Goal: Transaction & Acquisition: Purchase product/service

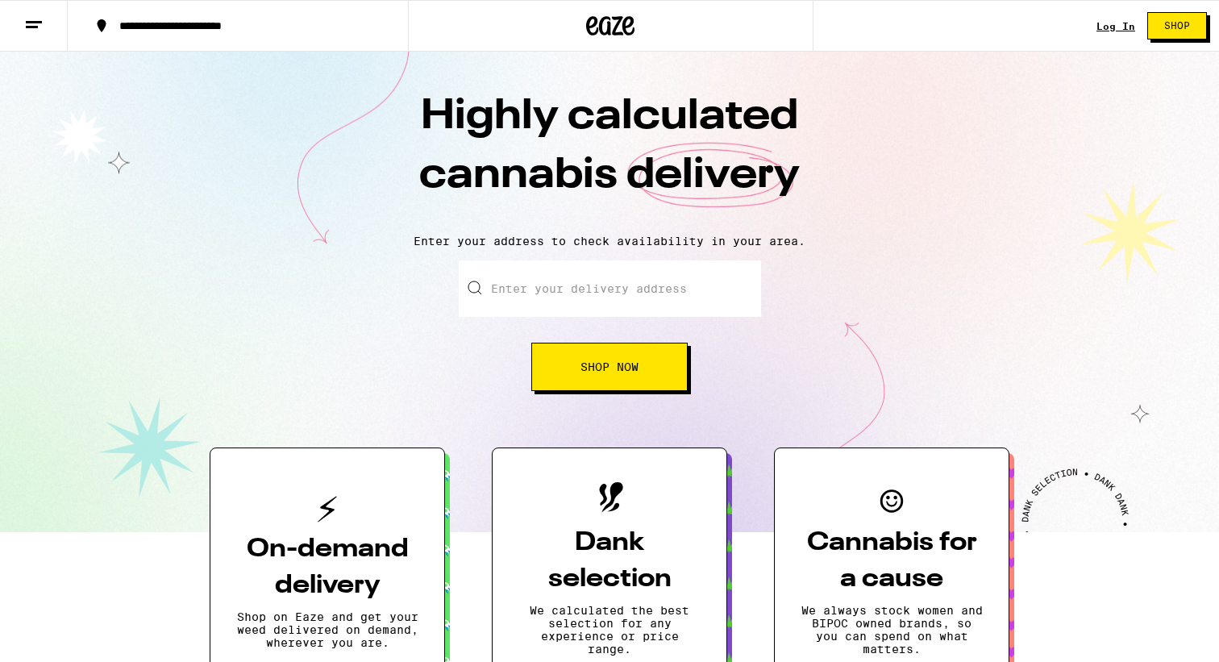
click at [1114, 22] on div "Log In" at bounding box center [1115, 26] width 39 height 10
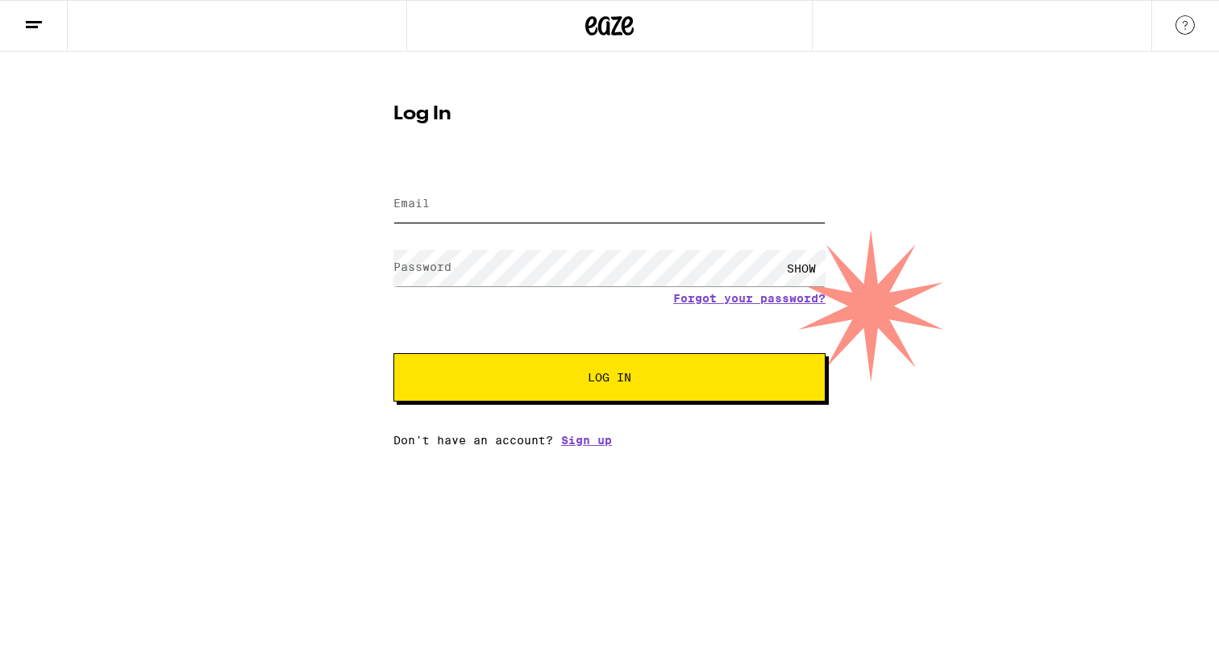
click at [682, 222] on input "Email" at bounding box center [609, 204] width 432 height 36
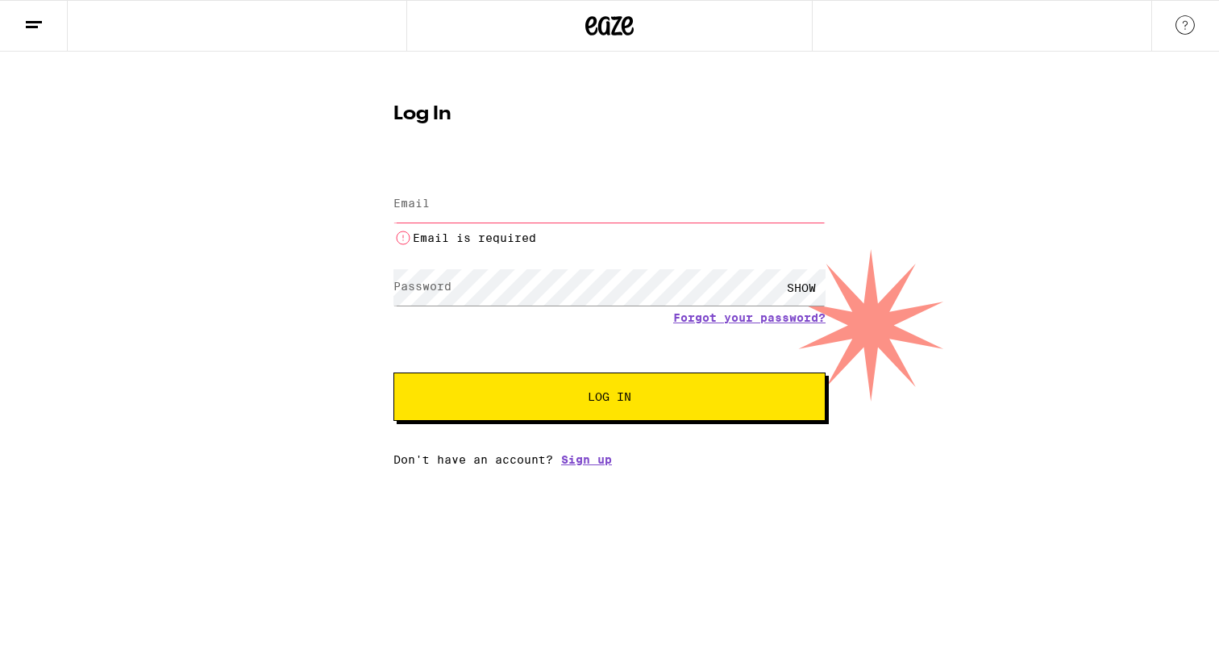
type input "romain.fricaud@gmail.com"
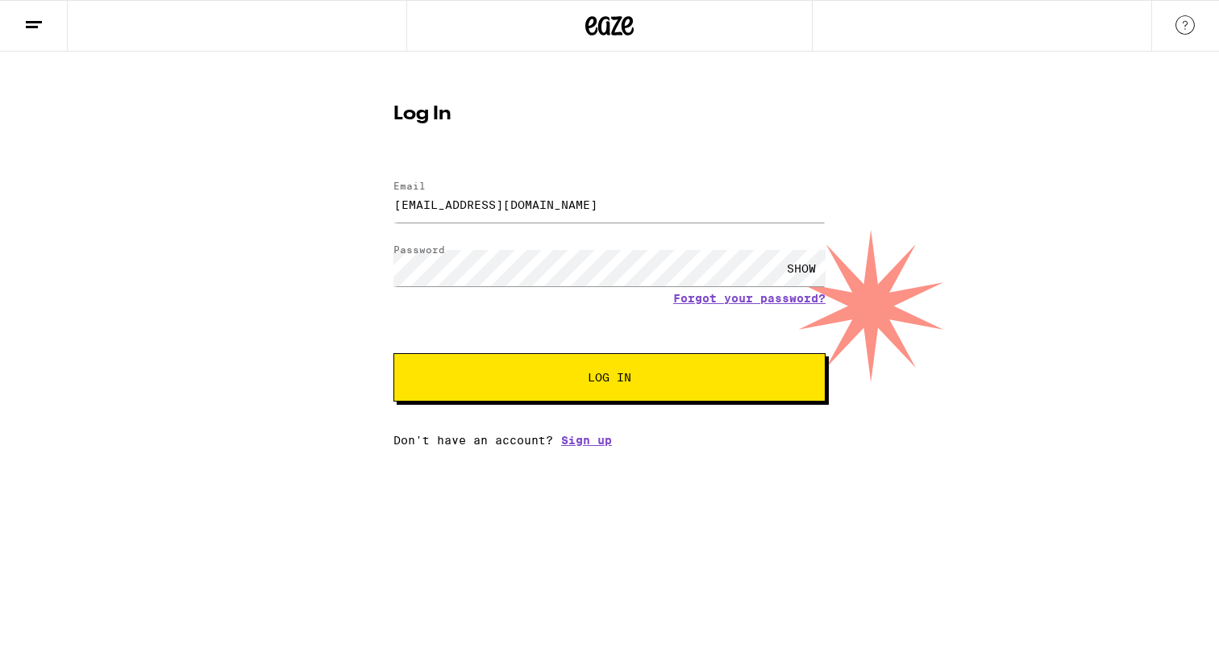
click at [612, 373] on span "Log In" at bounding box center [610, 377] width 44 height 11
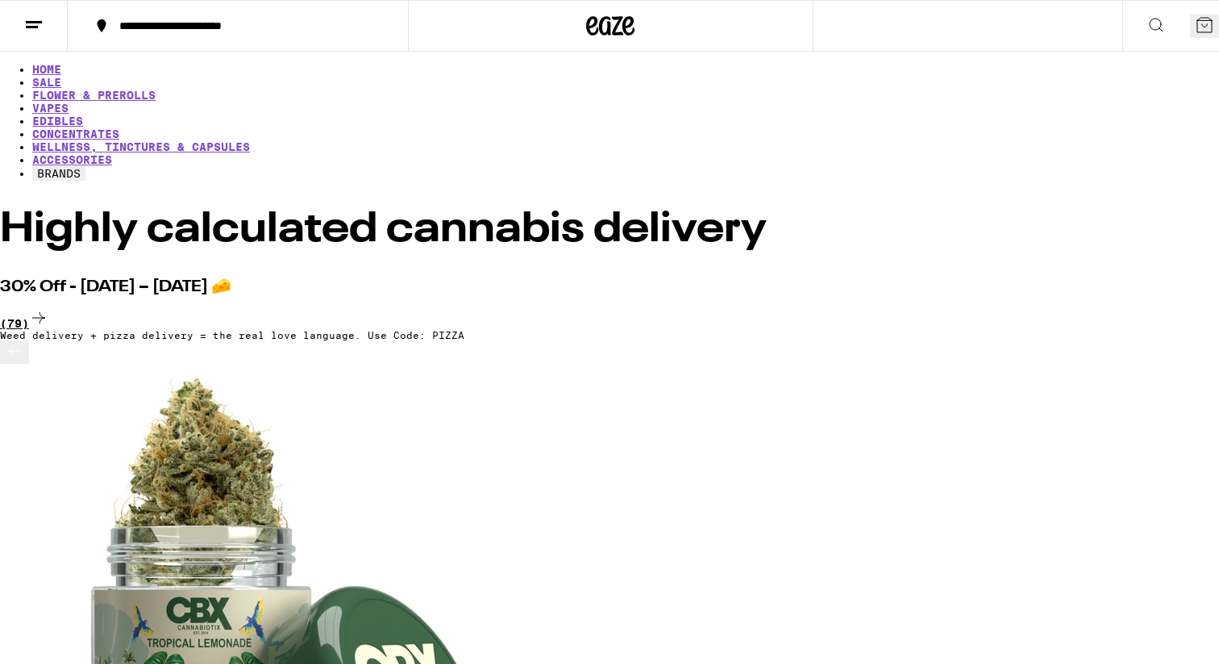
click at [1156, 308] on div "(79)" at bounding box center [609, 319] width 1219 height 22
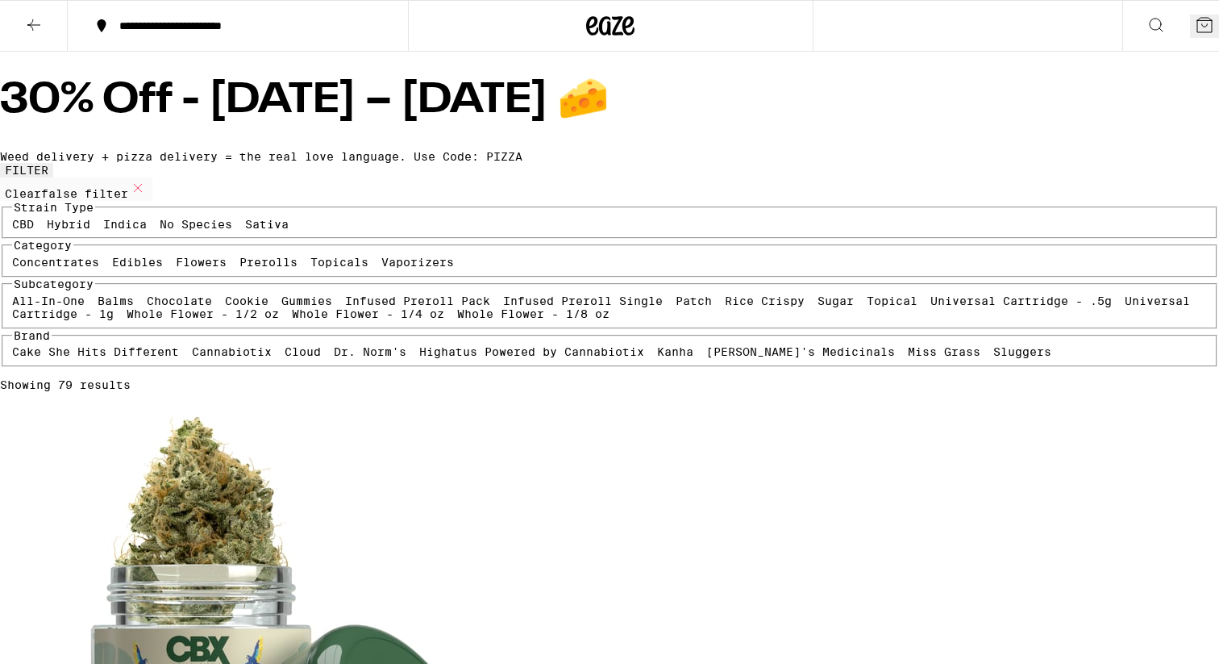
click at [147, 231] on label "Indica" at bounding box center [125, 224] width 44 height 13
click at [107, 221] on input "Indica" at bounding box center [106, 220] width 1 height 1
checkbox input "true"
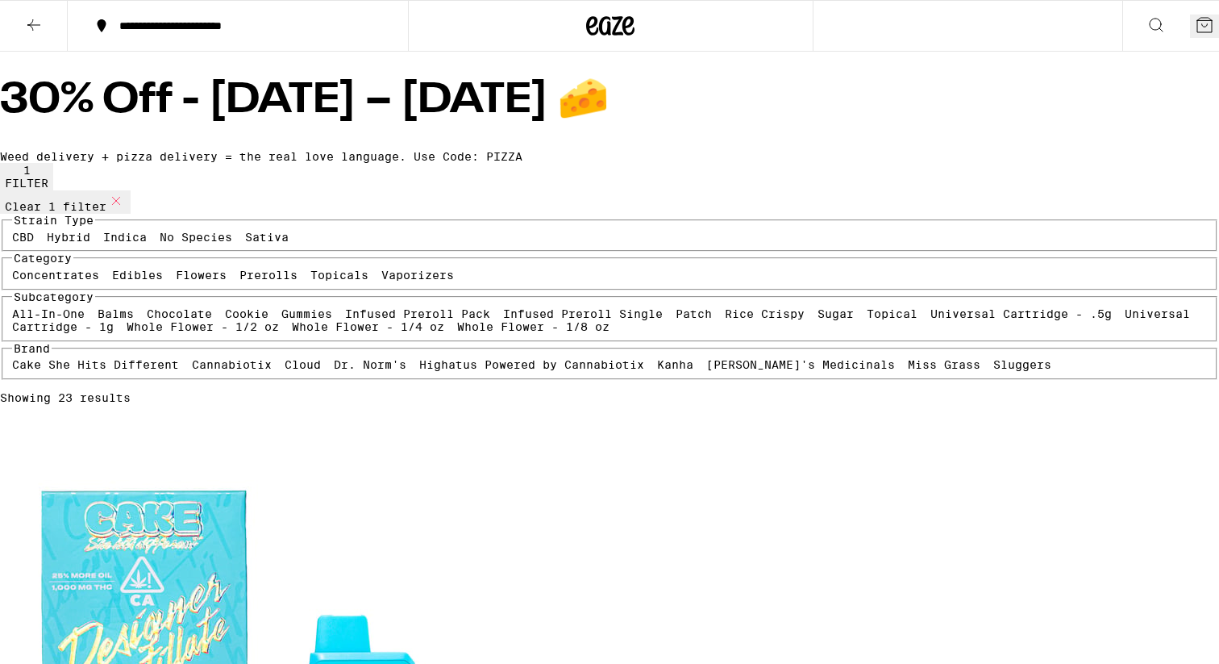
click at [381, 281] on label "Vaporizers" at bounding box center [417, 274] width 73 height 13
click at [385, 272] on input "Vaporizers" at bounding box center [385, 271] width 1 height 1
checkbox input "true"
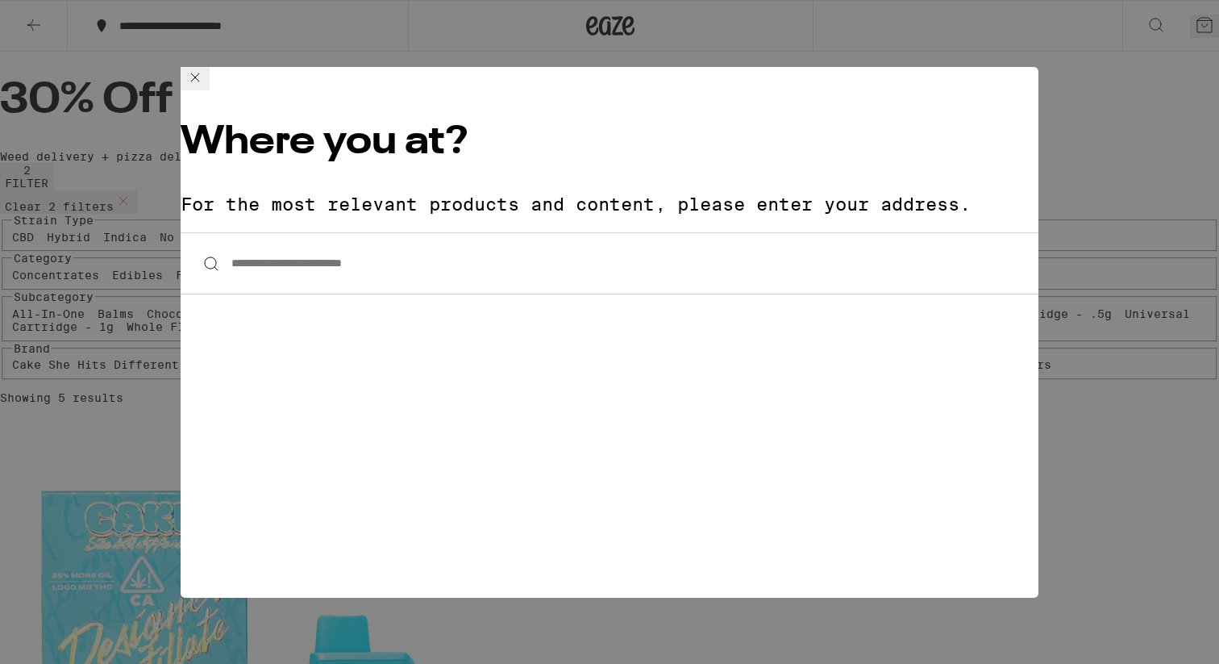
click at [434, 232] on input "**********" at bounding box center [610, 263] width 858 height 62
click at [399, 232] on input "**********" at bounding box center [610, 263] width 858 height 62
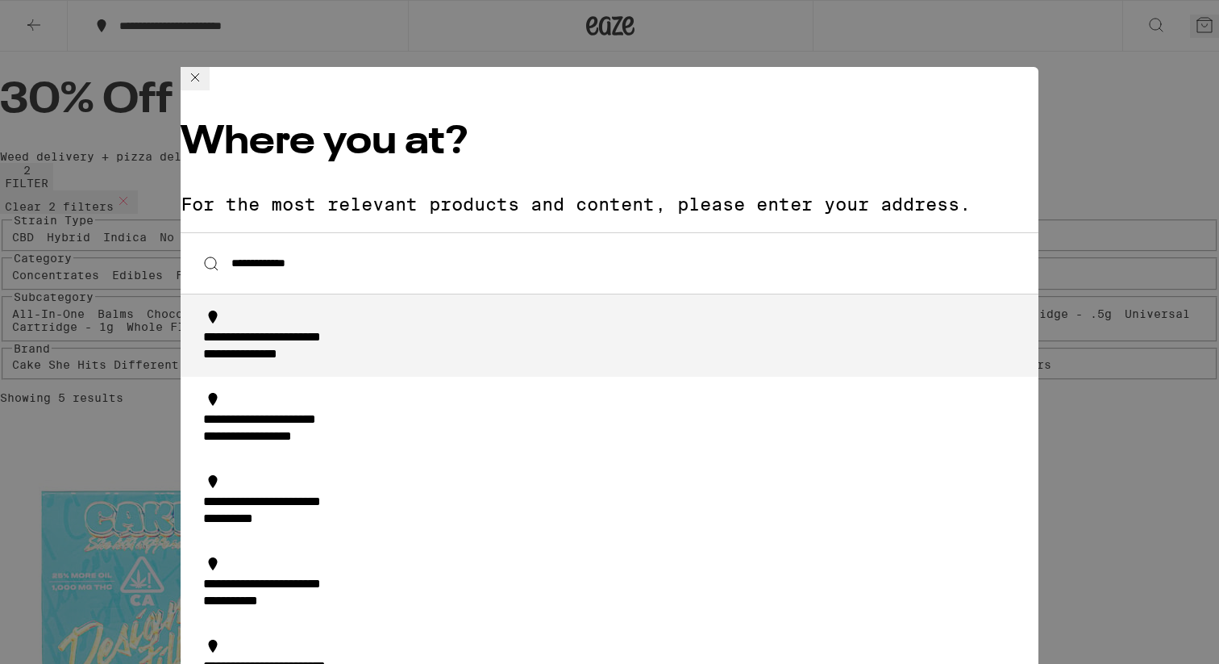
click at [375, 330] on div "**********" at bounding box center [303, 338] width 200 height 17
type input "**********"
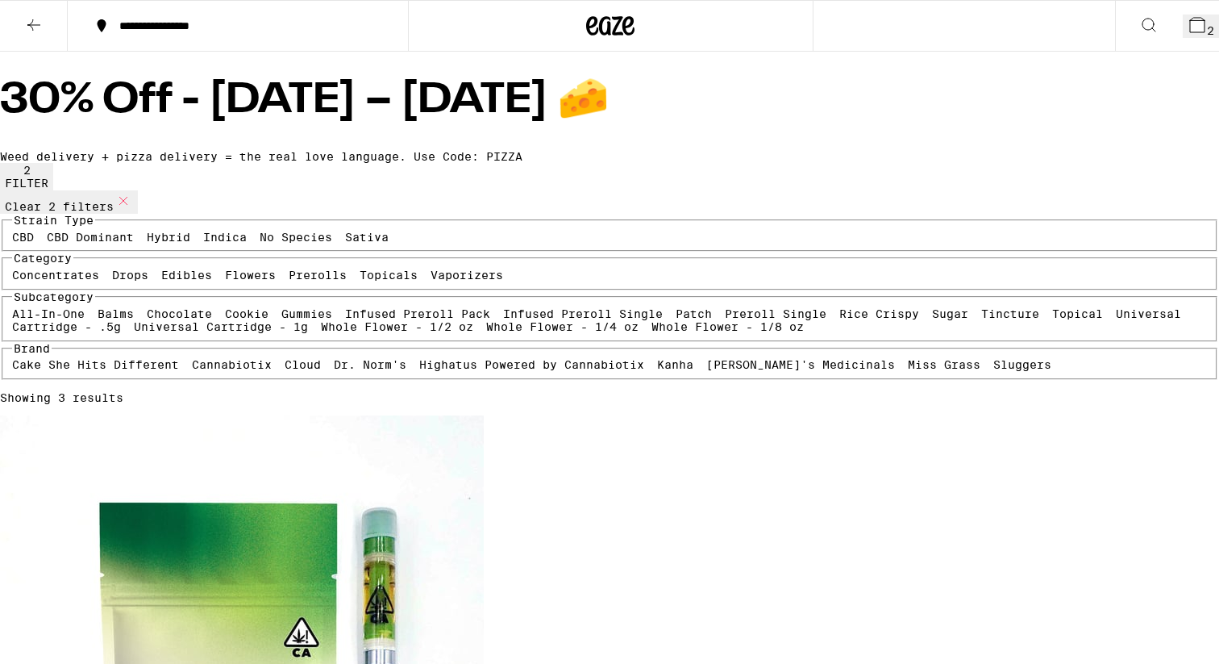
click at [431, 281] on label "Vaporizers" at bounding box center [467, 274] width 73 height 13
click at [434, 272] on input "Vaporizers" at bounding box center [434, 271] width 1 height 1
checkbox input "false"
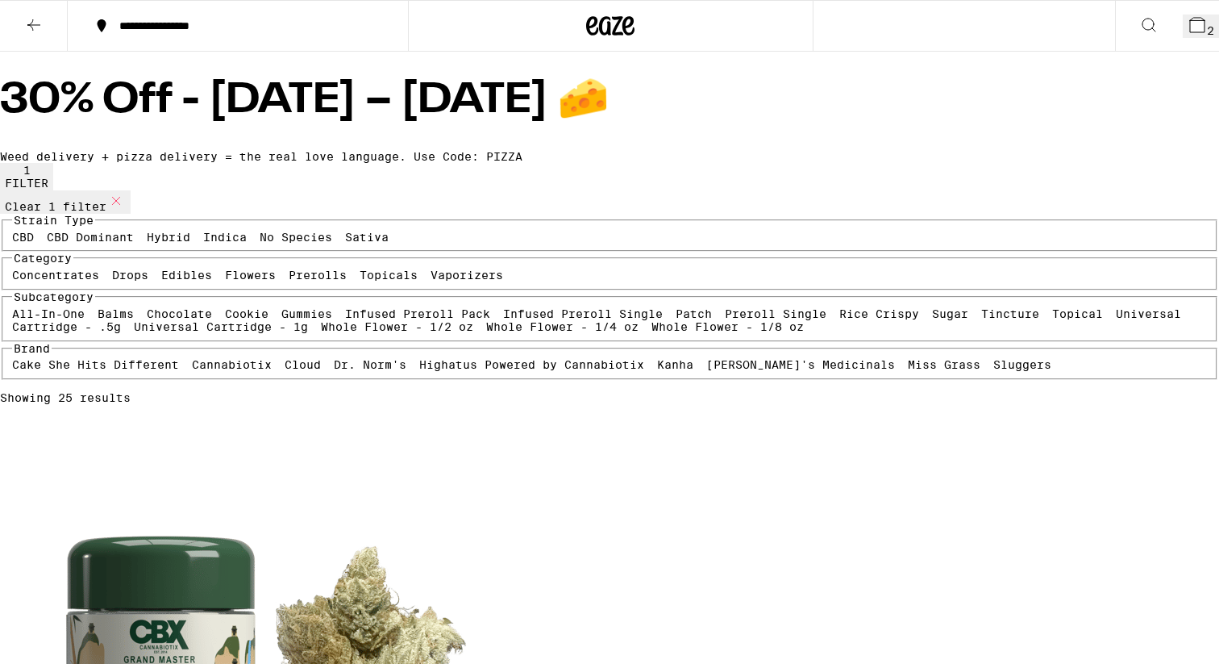
click at [85, 281] on label "Concentrates" at bounding box center [55, 274] width 87 height 13
click at [16, 272] on input "Concentrates" at bounding box center [15, 271] width 1 height 1
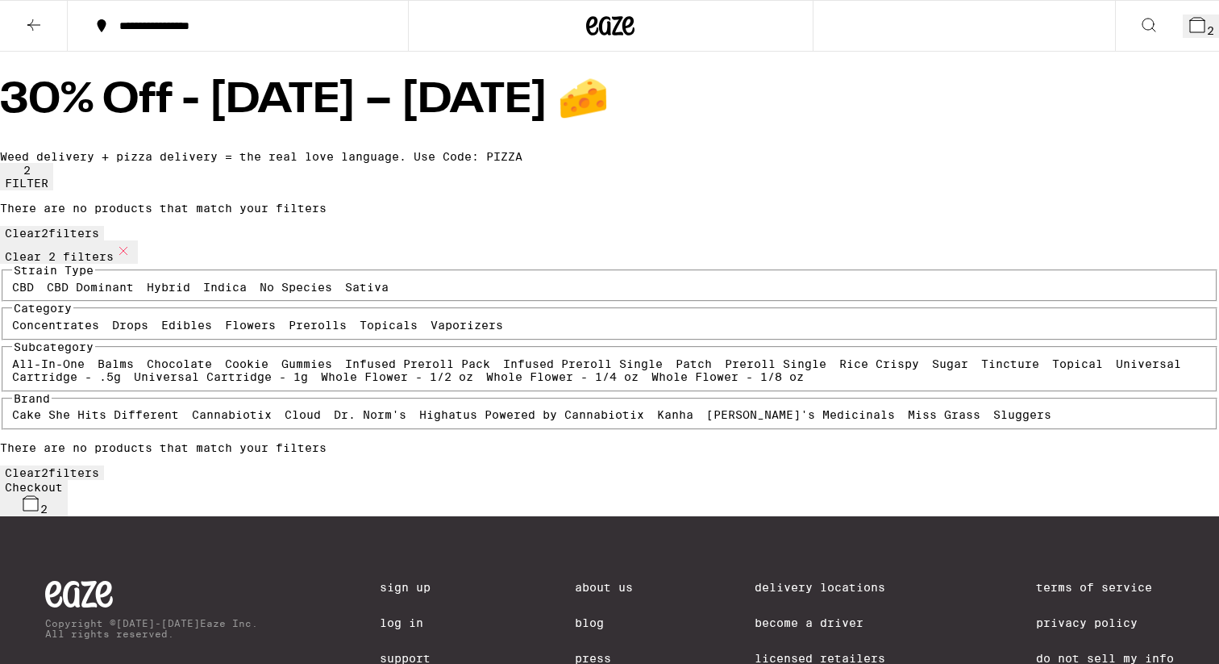
click at [85, 331] on label "Concentrates" at bounding box center [55, 324] width 87 height 13
click at [16, 322] on input "Concentrates" at bounding box center [15, 321] width 1 height 1
checkbox input "false"
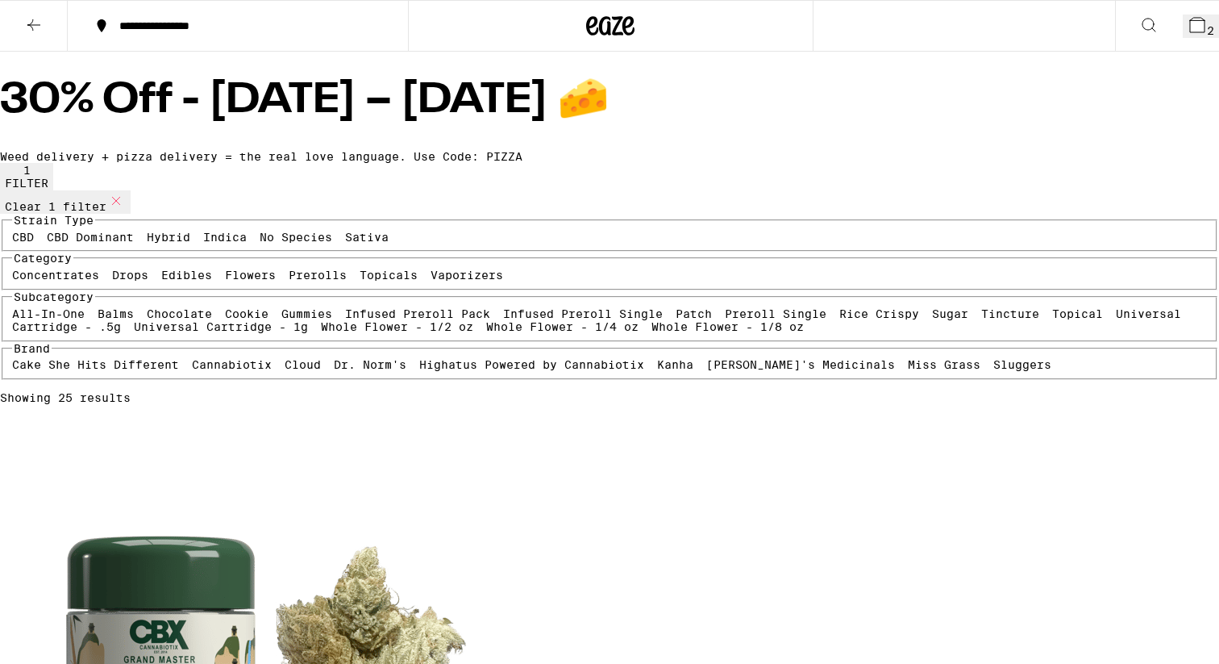
click at [431, 281] on label "Vaporizers" at bounding box center [467, 274] width 73 height 13
click at [434, 272] on input "Vaporizers" at bounding box center [434, 271] width 1 height 1
checkbox input "true"
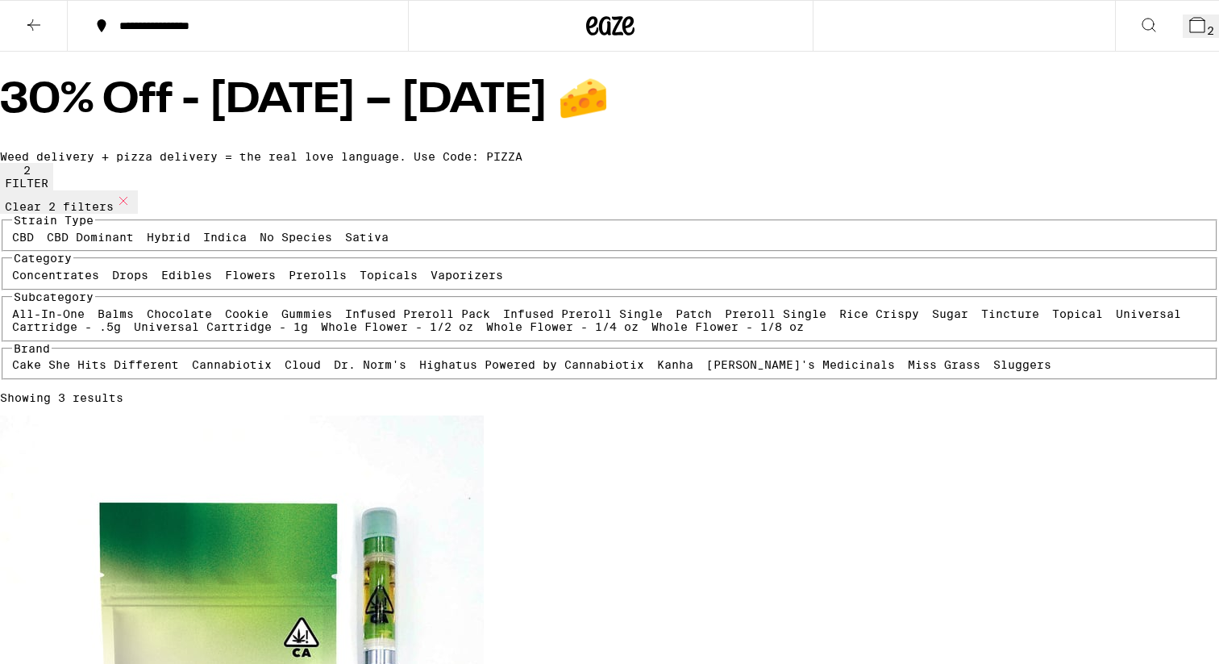
click at [596, 22] on icon at bounding box center [592, 25] width 12 height 19
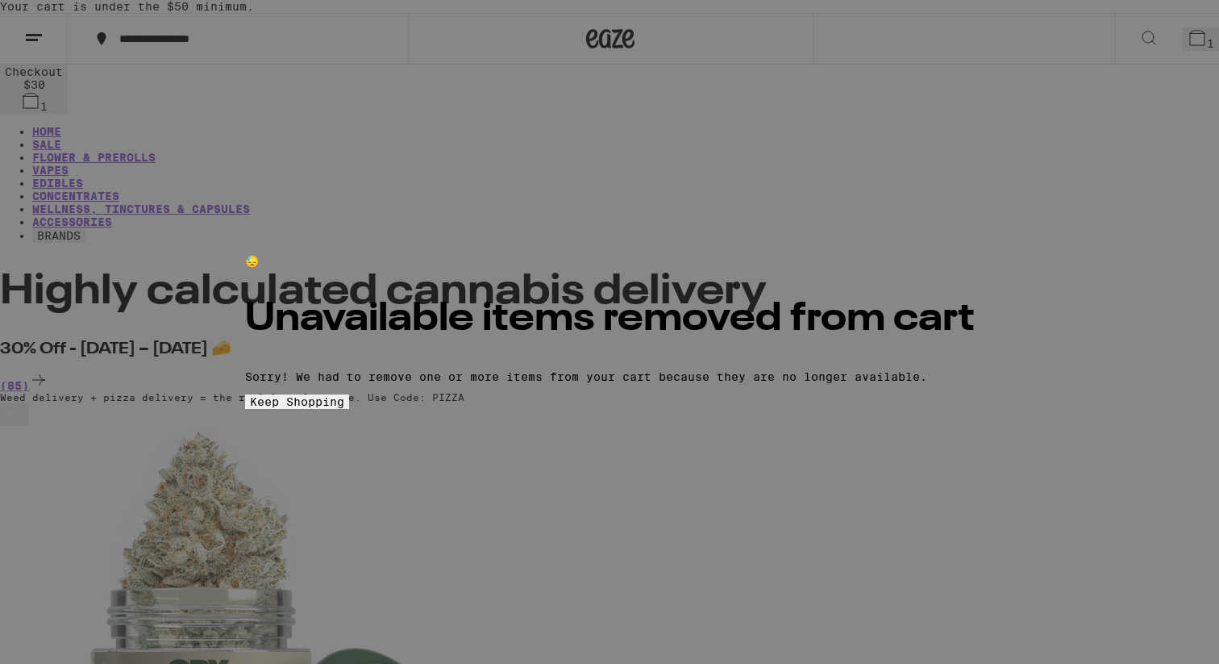
click at [349, 409] on button "Keep Shopping" at bounding box center [297, 401] width 104 height 15
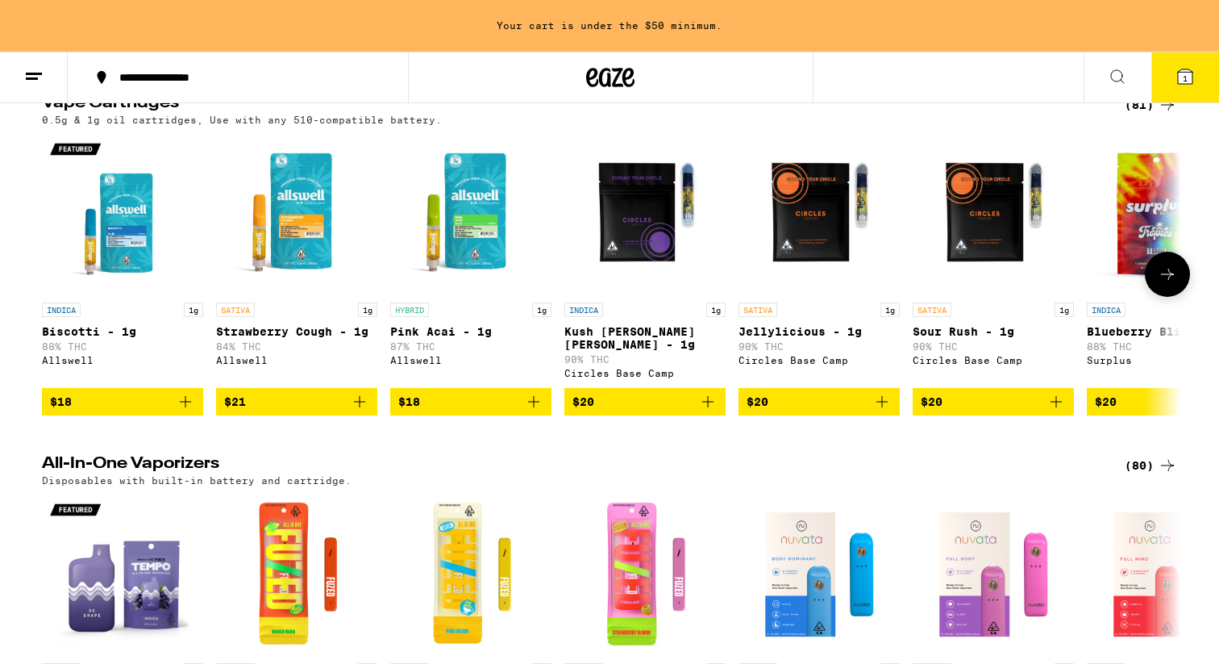
scroll to position [1637, 0]
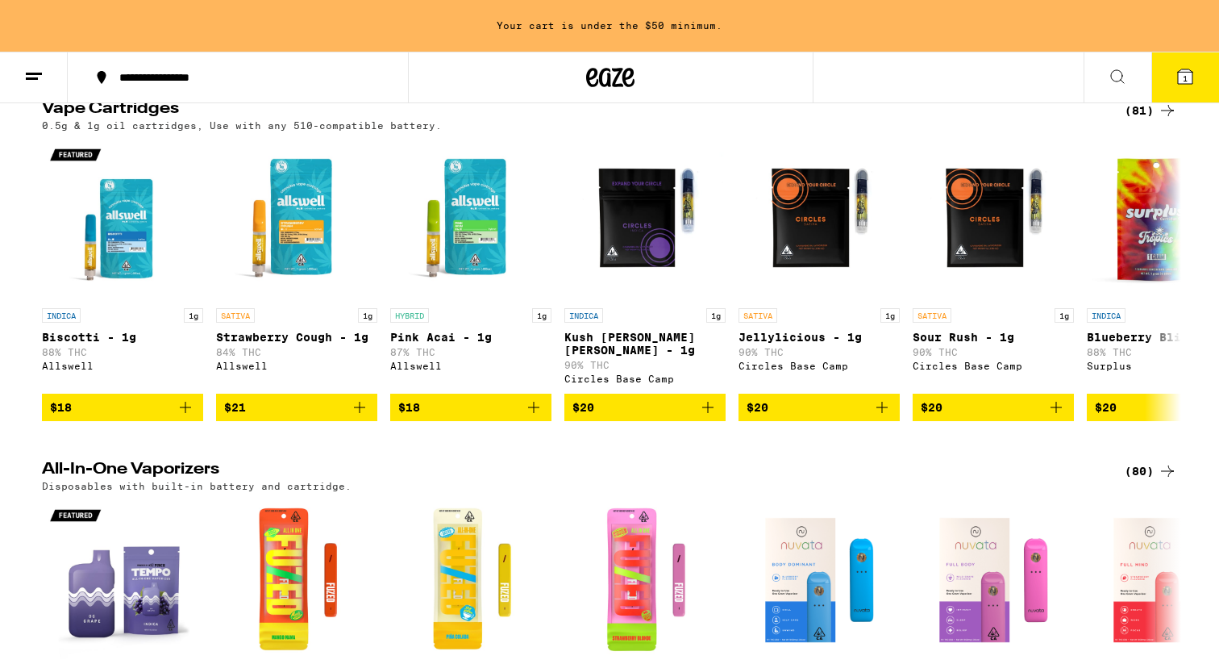
click at [1142, 120] on div "(81)" at bounding box center [1151, 110] width 52 height 19
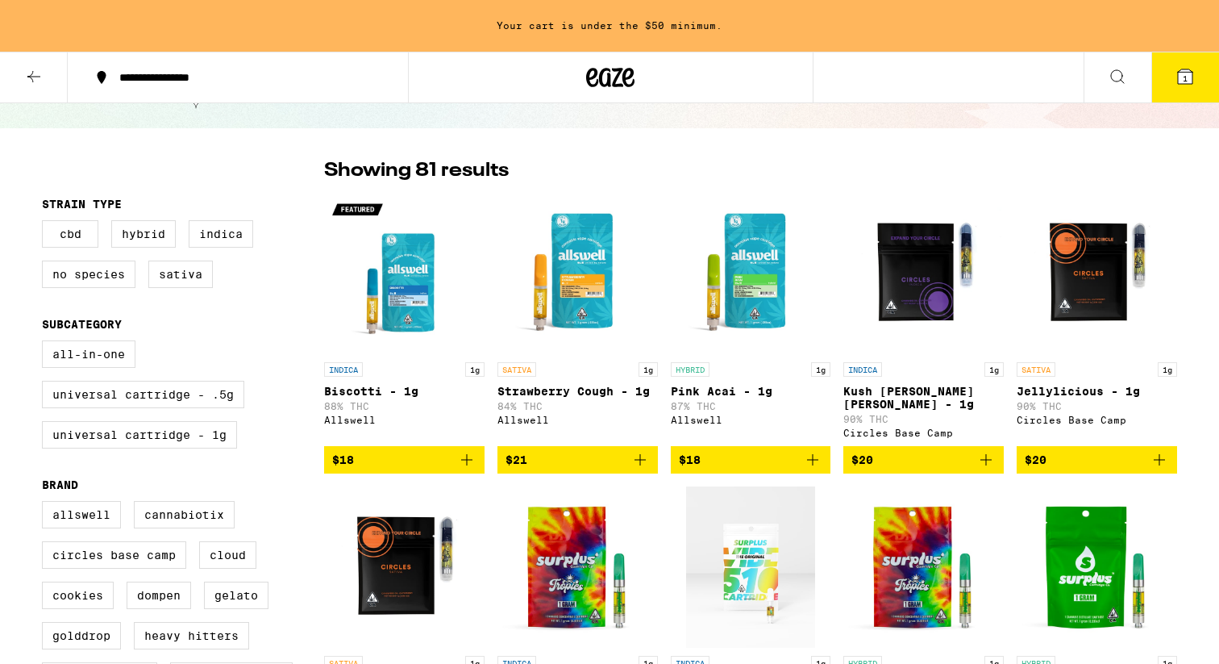
scroll to position [148, 0]
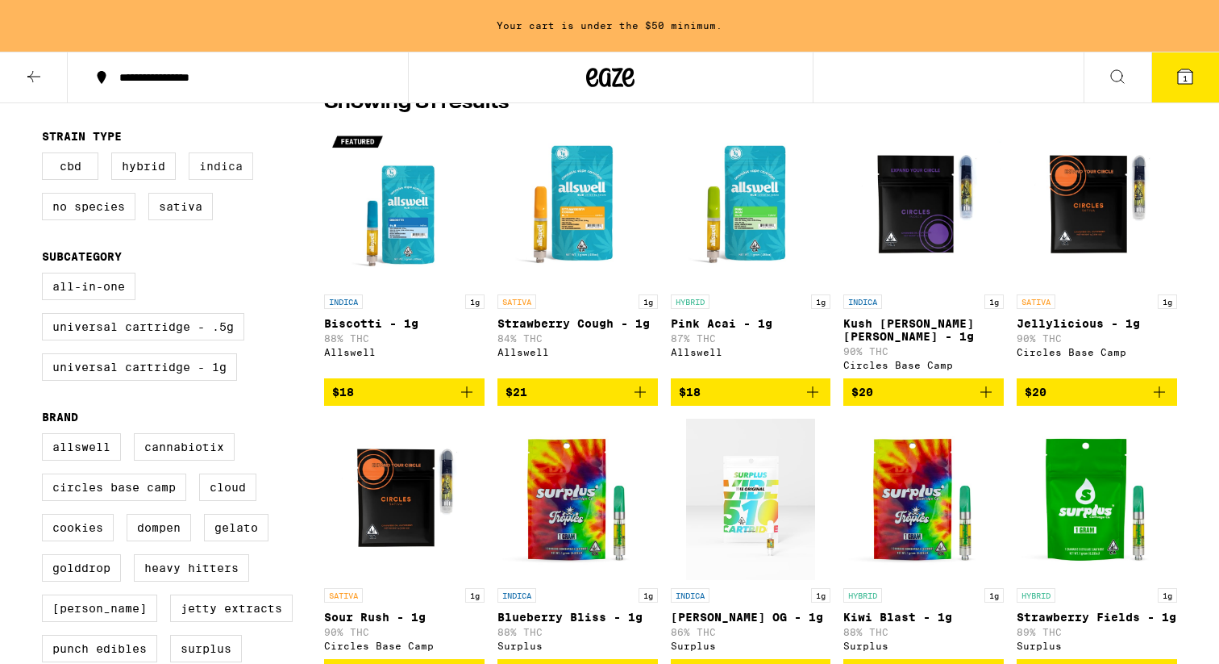
click at [214, 174] on label "Indica" at bounding box center [221, 165] width 64 height 27
click at [46, 156] on input "Indica" at bounding box center [45, 155] width 1 height 1
checkbox input "true"
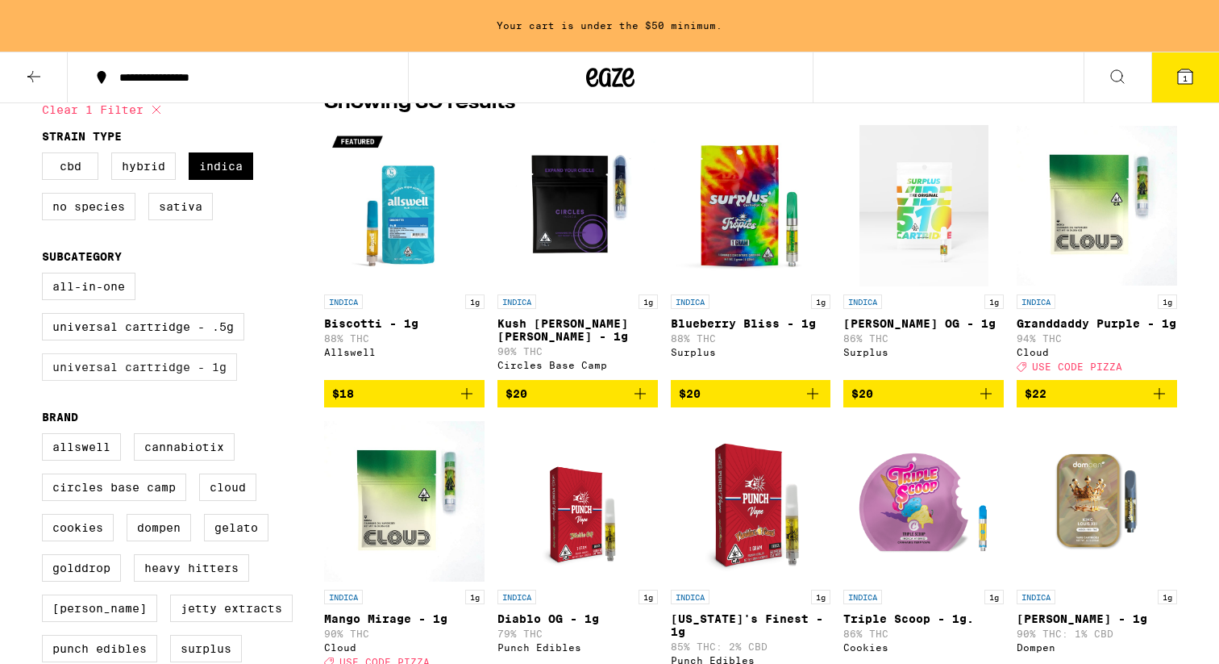
click at [231, 381] on label "Universal Cartridge - 1g" at bounding box center [139, 366] width 195 height 27
click at [46, 276] on input "Universal Cartridge - 1g" at bounding box center [45, 275] width 1 height 1
checkbox input "true"
